Goal: Task Accomplishment & Management: Manage account settings

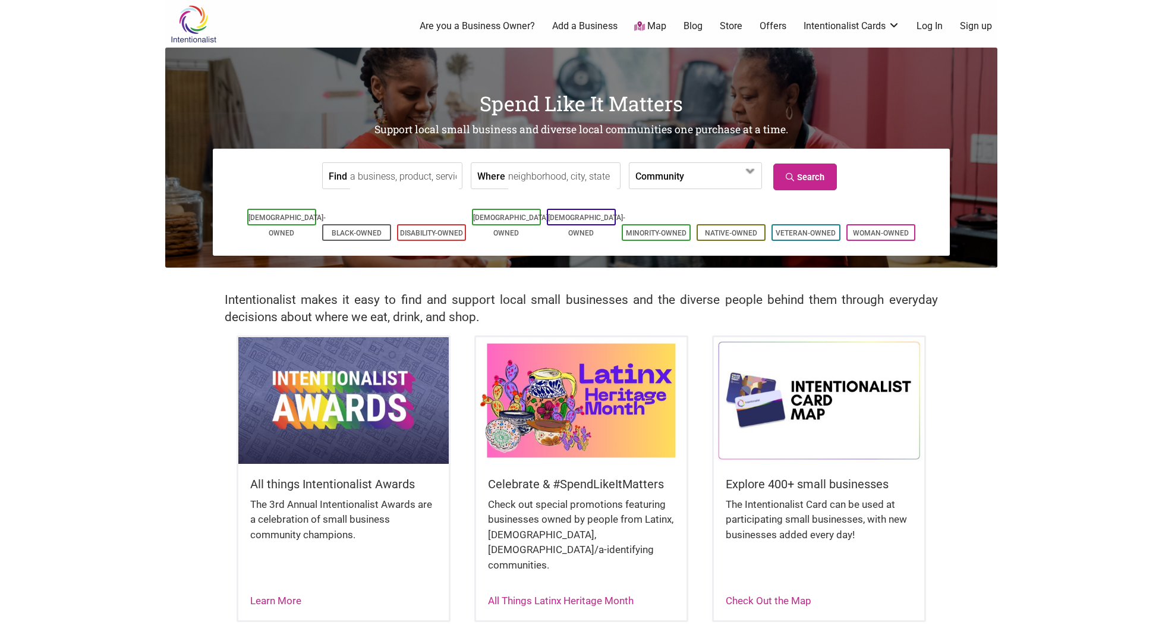
click at [936, 24] on link "Log In" at bounding box center [930, 26] width 26 height 13
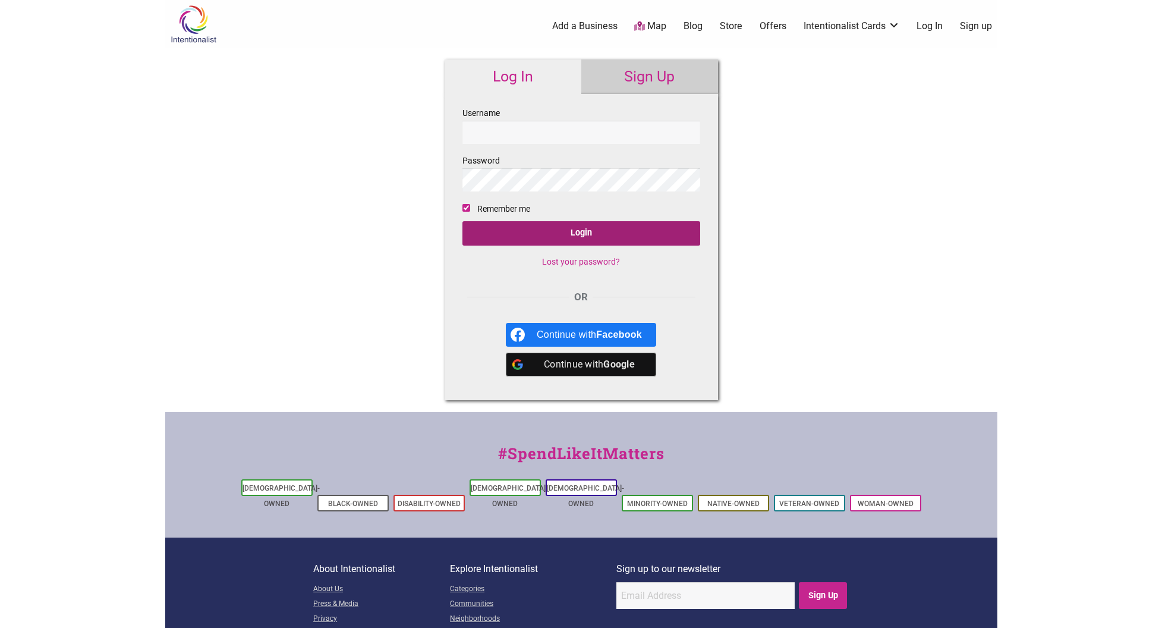
type input "frelardtamales"
click at [567, 237] on input "Login" at bounding box center [582, 233] width 238 height 24
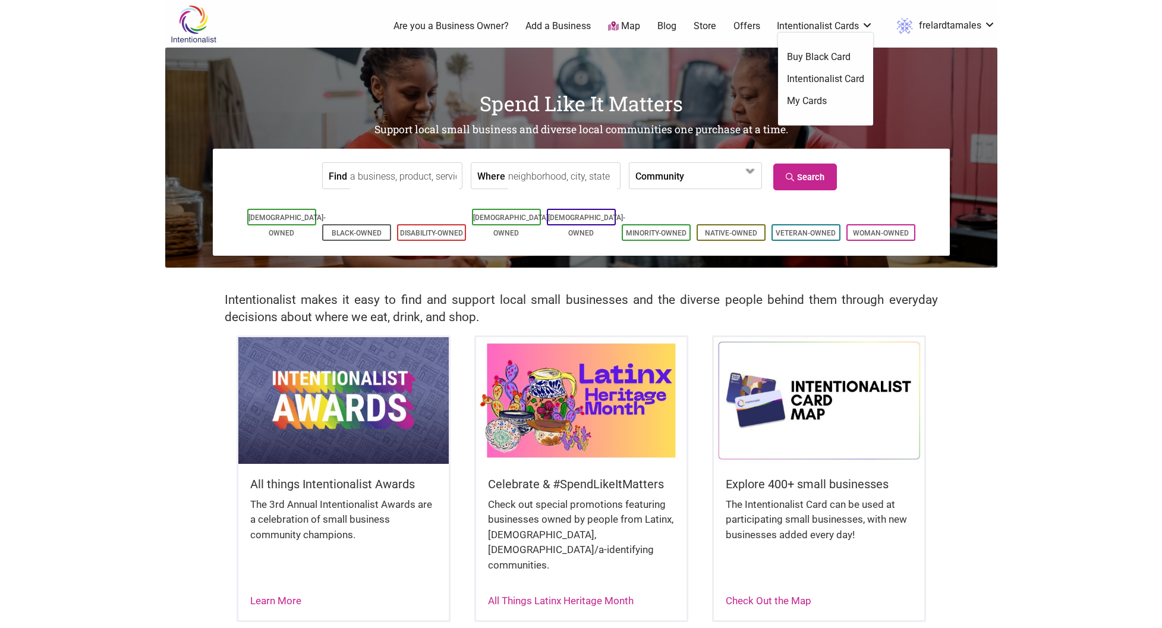
click at [814, 99] on link "My Cards" at bounding box center [825, 101] width 77 height 13
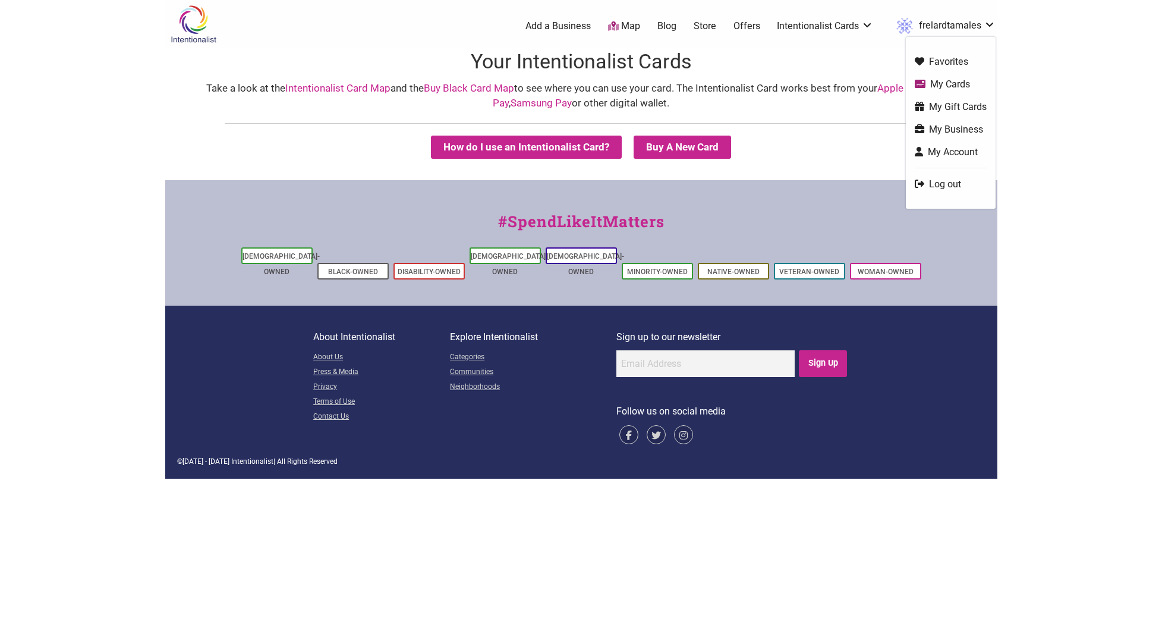
click at [945, 155] on link "My Account" at bounding box center [951, 152] width 72 height 14
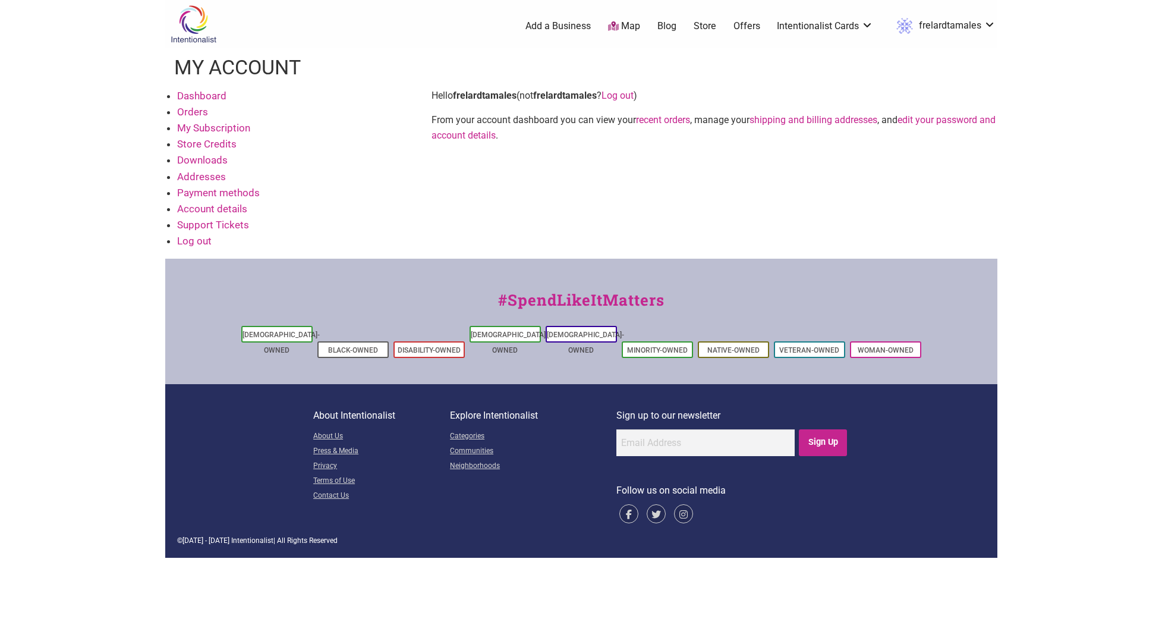
click at [197, 97] on link "Dashboard" at bounding box center [201, 96] width 49 height 12
click at [194, 111] on link "Orders" at bounding box center [192, 112] width 31 height 12
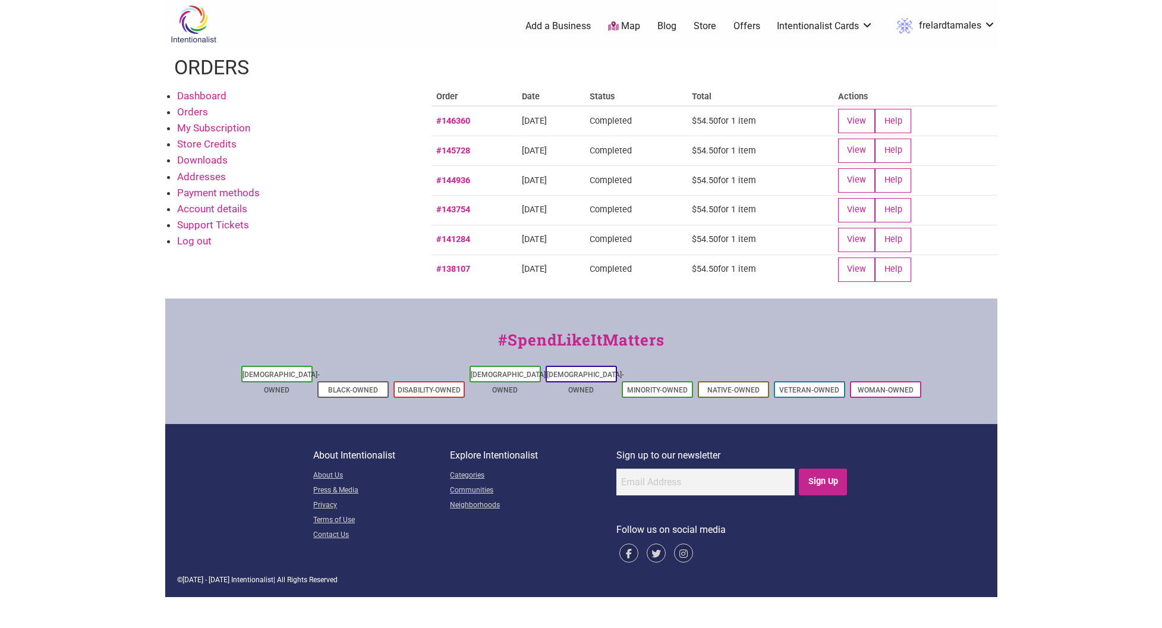
click at [193, 96] on link "Dashboard" at bounding box center [201, 96] width 49 height 12
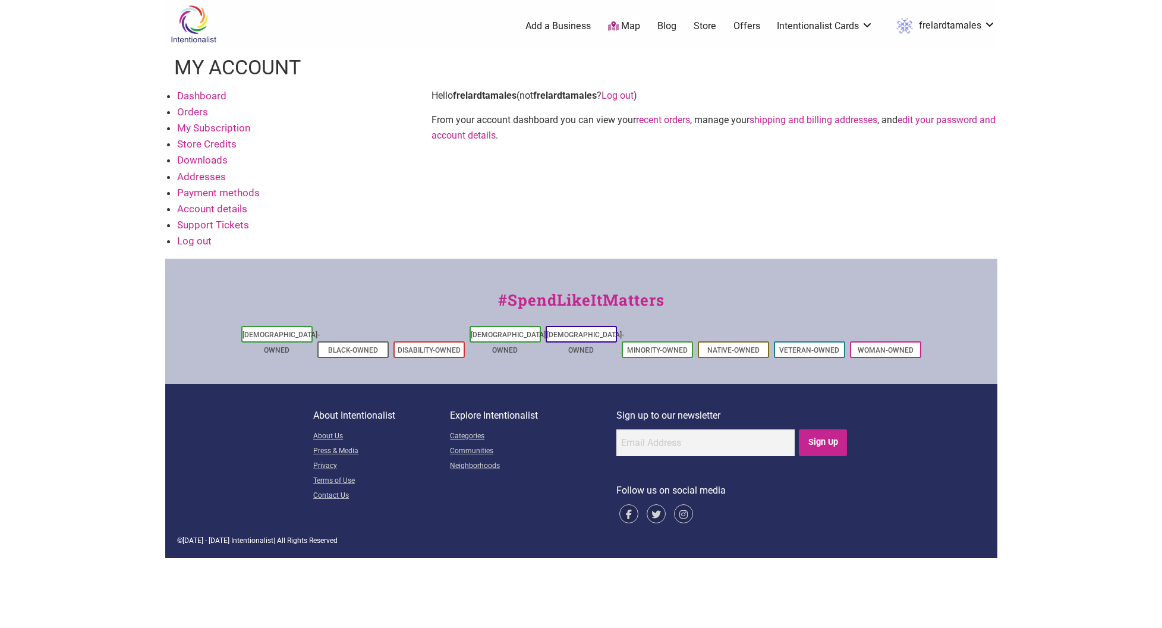
click at [200, 209] on link "Account details" at bounding box center [212, 209] width 70 height 12
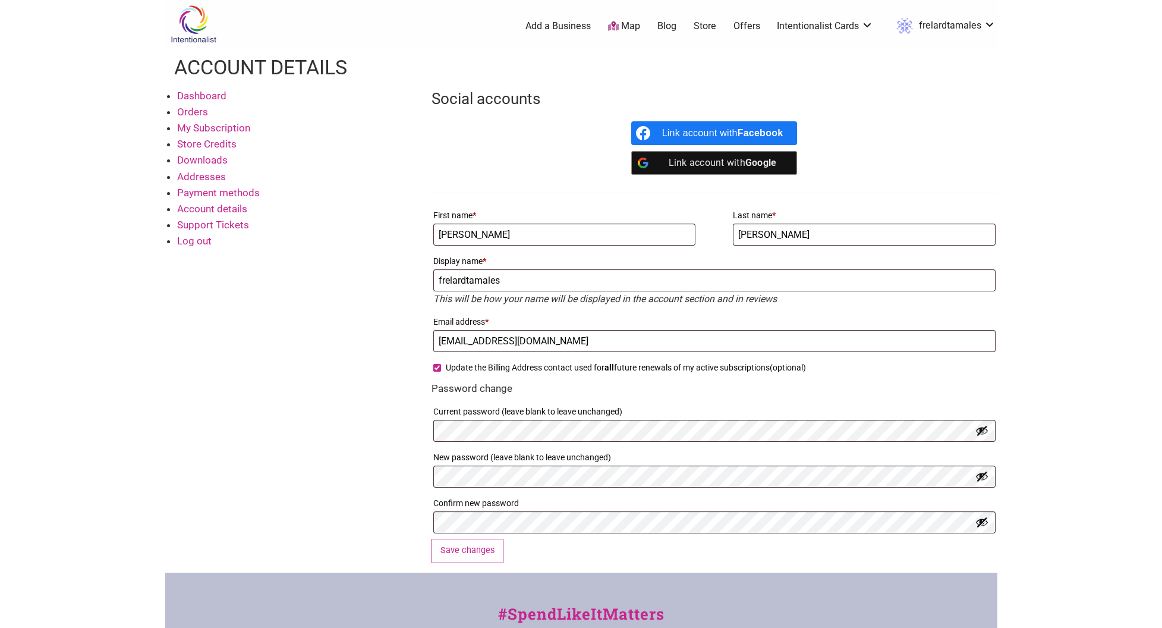
click at [189, 14] on img at bounding box center [193, 24] width 56 height 39
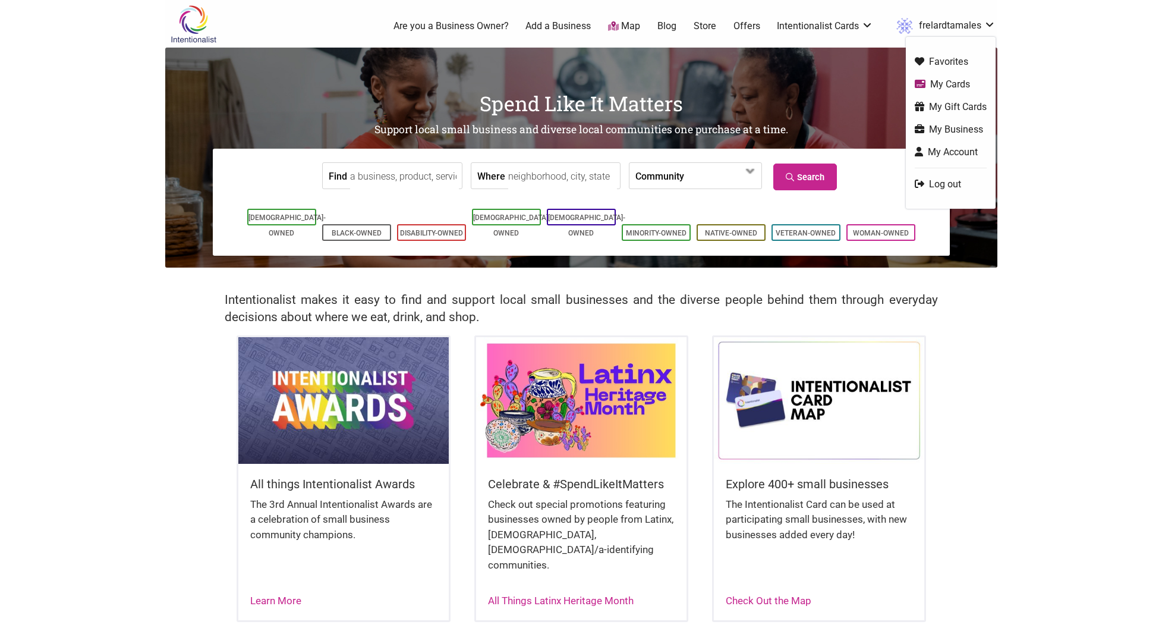
click at [950, 132] on link "My Business" at bounding box center [951, 129] width 72 height 14
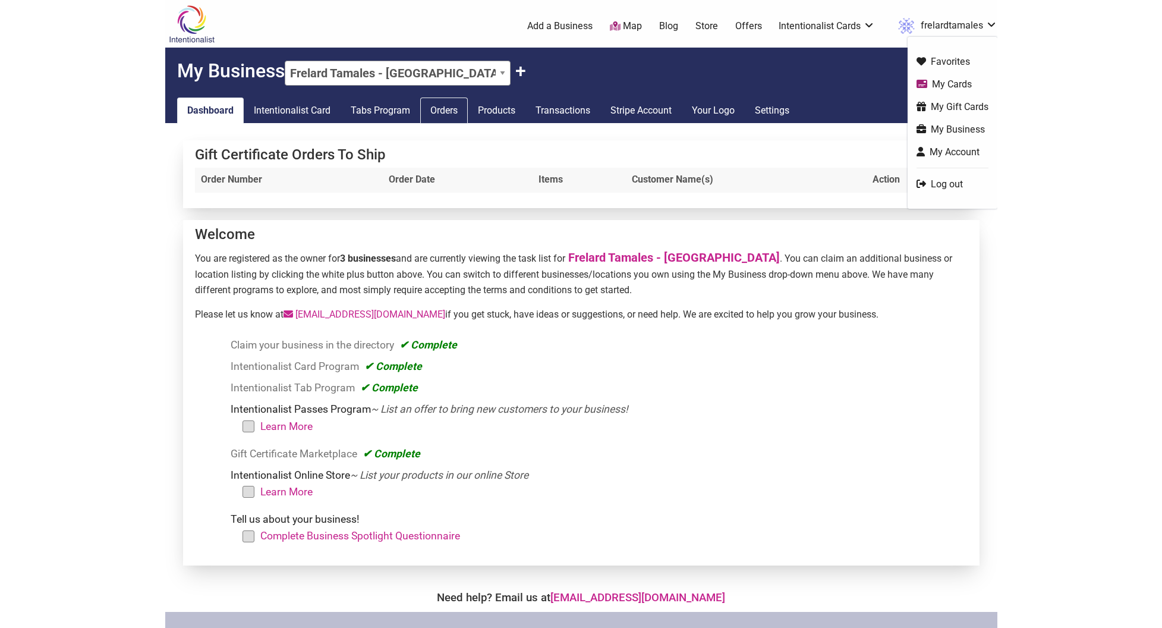
click at [451, 106] on link "Orders" at bounding box center [444, 111] width 48 height 26
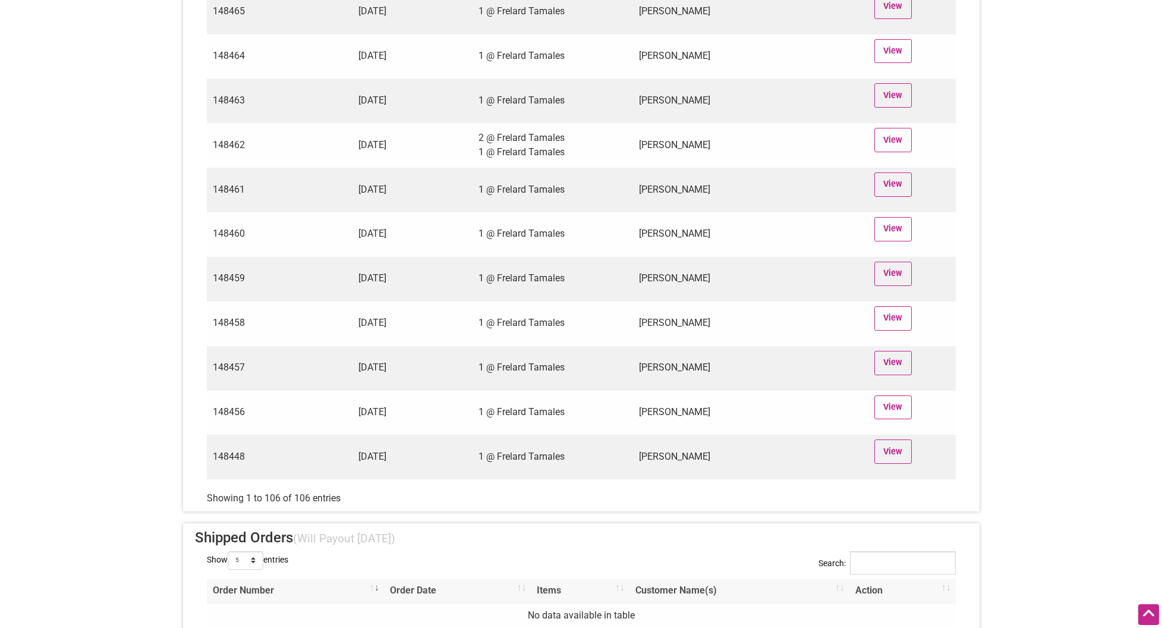
scroll to position [4470, 0]
click at [901, 445] on link "View" at bounding box center [893, 451] width 37 height 24
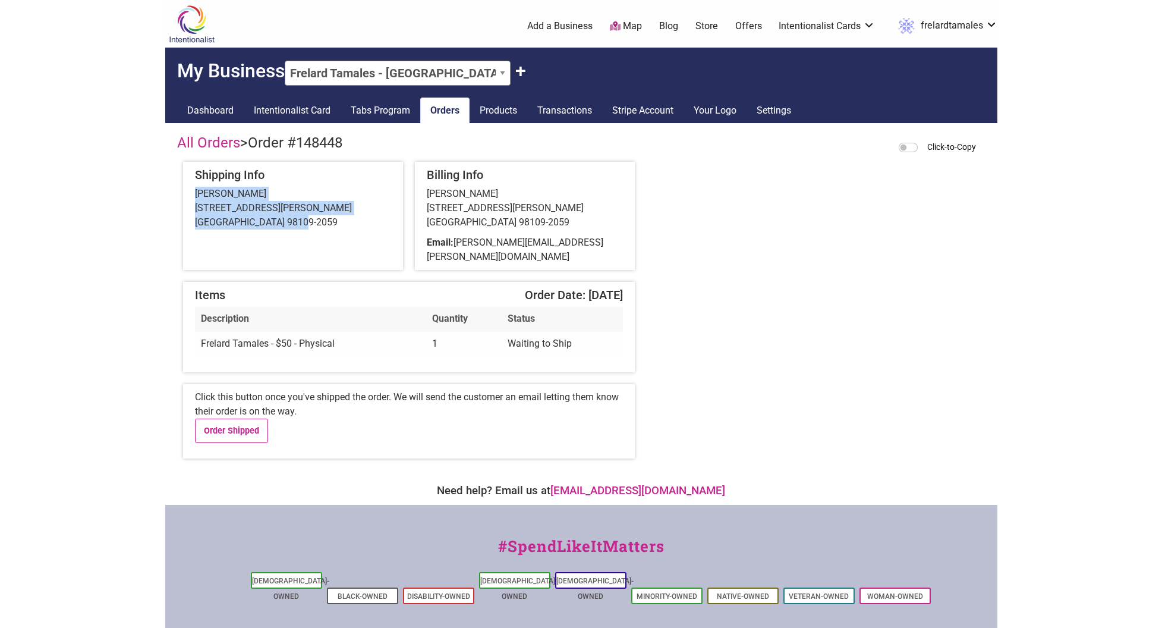
drag, startPoint x: 194, startPoint y: 193, endPoint x: 331, endPoint y: 227, distance: 140.8
click at [331, 227] on div "[PERSON_NAME] [STREET_ADDRESS][PERSON_NAME]" at bounding box center [293, 208] width 196 height 43
copy div "[PERSON_NAME] [STREET_ADDRESS][PERSON_NAME]"
click at [255, 204] on div "[PERSON_NAME] [STREET_ADDRESS][PERSON_NAME]" at bounding box center [293, 208] width 196 height 43
click at [227, 207] on div "[PERSON_NAME] [STREET_ADDRESS][PERSON_NAME]" at bounding box center [293, 208] width 196 height 43
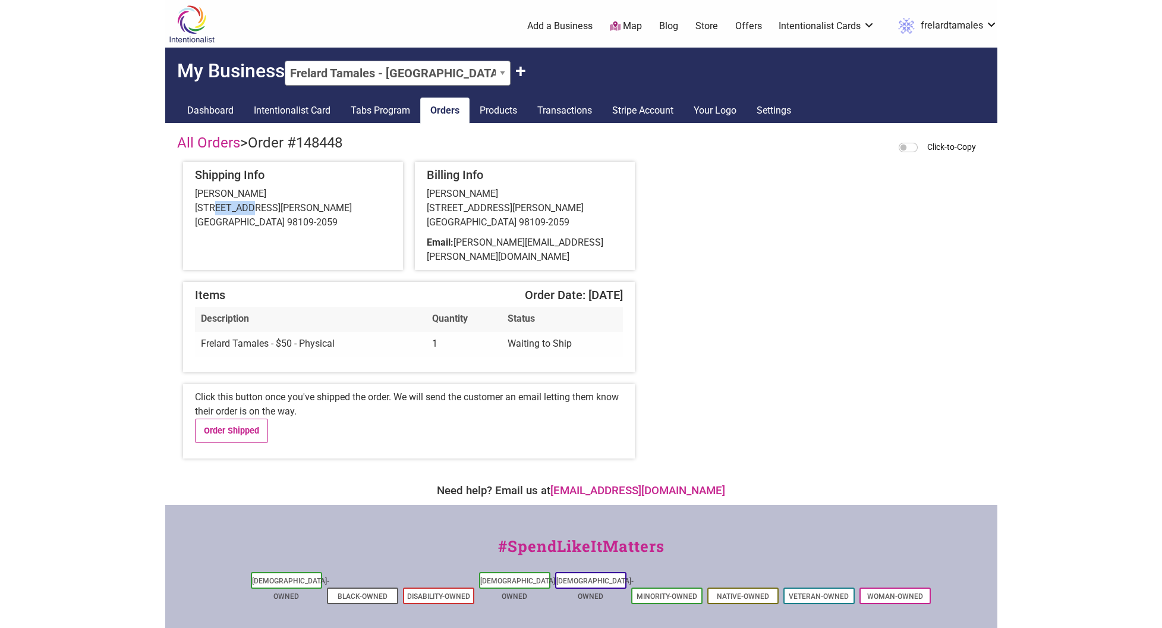
click at [227, 207] on div "[PERSON_NAME] [STREET_ADDRESS][PERSON_NAME]" at bounding box center [293, 208] width 196 height 43
drag, startPoint x: 194, startPoint y: 193, endPoint x: 317, endPoint y: 220, distance: 126.0
click at [317, 220] on div "Shipping Info [PERSON_NAME] [STREET_ADDRESS][PERSON_NAME]" at bounding box center [293, 216] width 220 height 108
click at [245, 186] on div "Shipping Info [PERSON_NAME] [STREET_ADDRESS][PERSON_NAME]" at bounding box center [293, 216] width 220 height 108
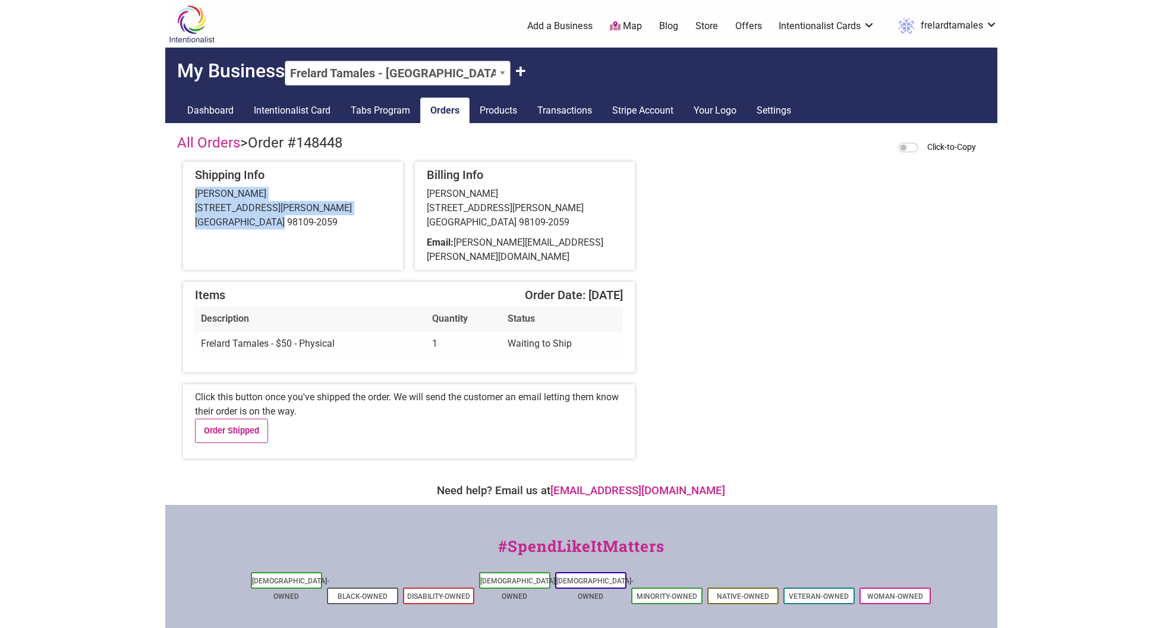
drag, startPoint x: 196, startPoint y: 193, endPoint x: 274, endPoint y: 219, distance: 82.7
click at [274, 219] on div "[PERSON_NAME] [STREET_ADDRESS][PERSON_NAME]" at bounding box center [293, 208] width 196 height 43
copy div "[PERSON_NAME] [STREET_ADDRESS][PERSON_NAME]"
